Goal: Go to known website: Access a specific website the user already knows

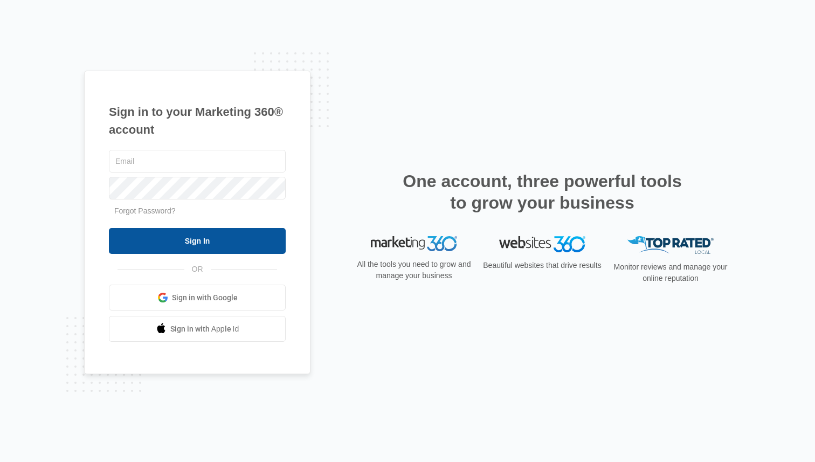
type input "[EMAIL_ADDRESS][DOMAIN_NAME]"
click at [252, 235] on input "Sign In" at bounding box center [197, 241] width 177 height 26
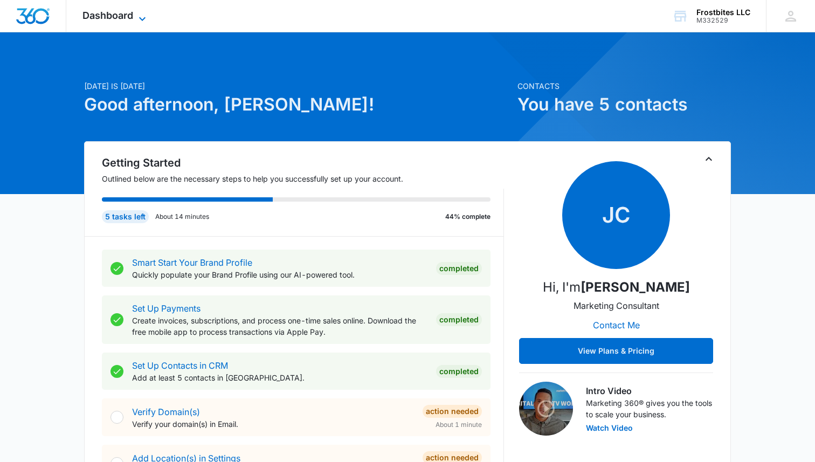
click at [142, 16] on icon at bounding box center [142, 18] width 13 height 13
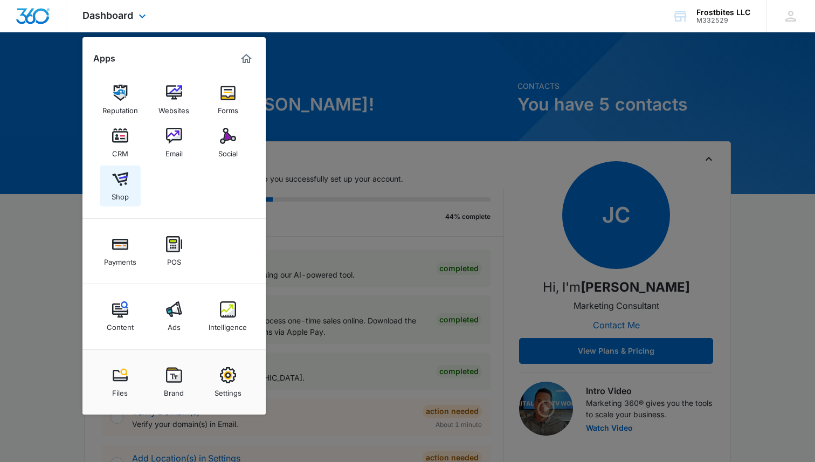
click at [126, 187] on div "Shop" at bounding box center [120, 194] width 17 height 14
